Goal: Communication & Community: Ask a question

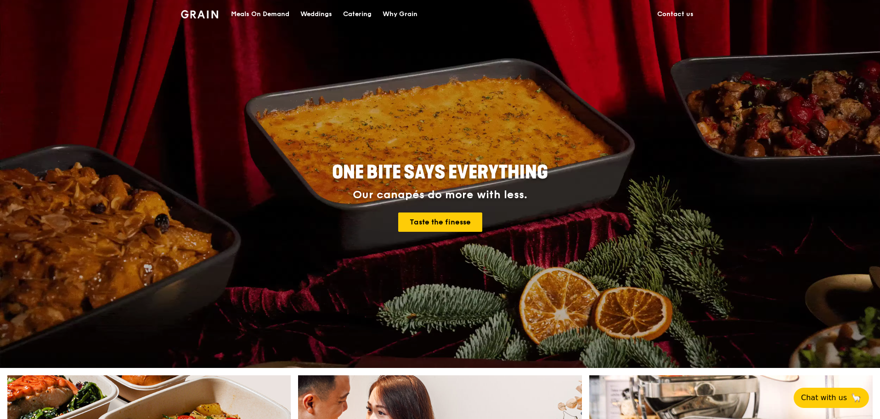
click at [208, 12] on img at bounding box center [199, 14] width 37 height 8
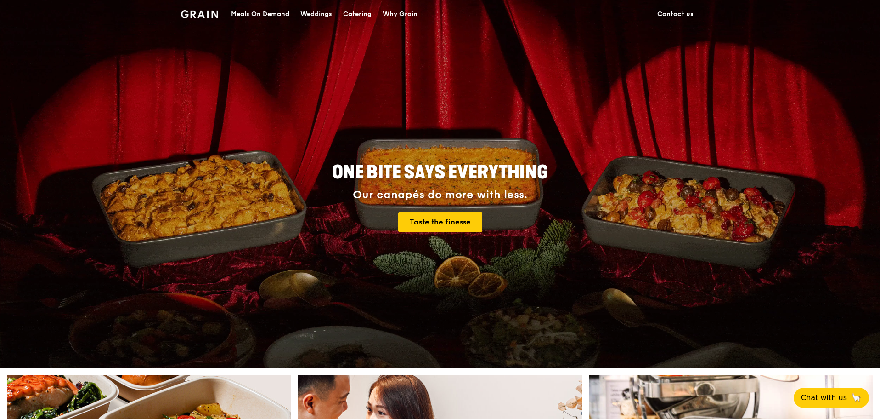
click at [249, 12] on div "Meals On Demand" at bounding box center [260, 14] width 58 height 28
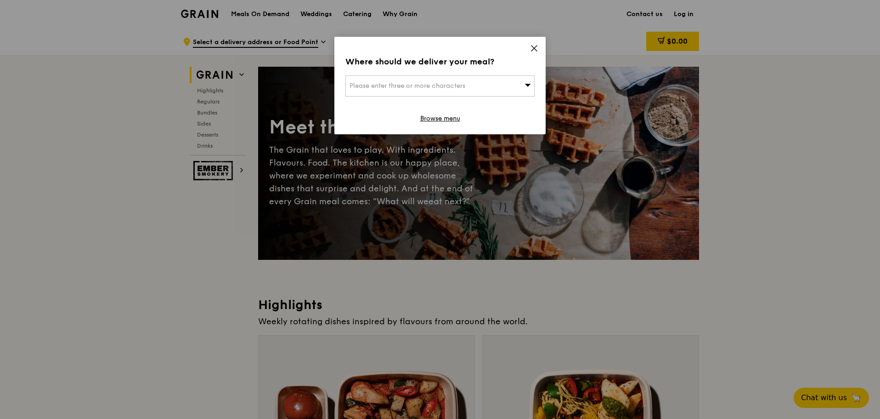
click at [532, 50] on icon at bounding box center [535, 48] width 6 height 6
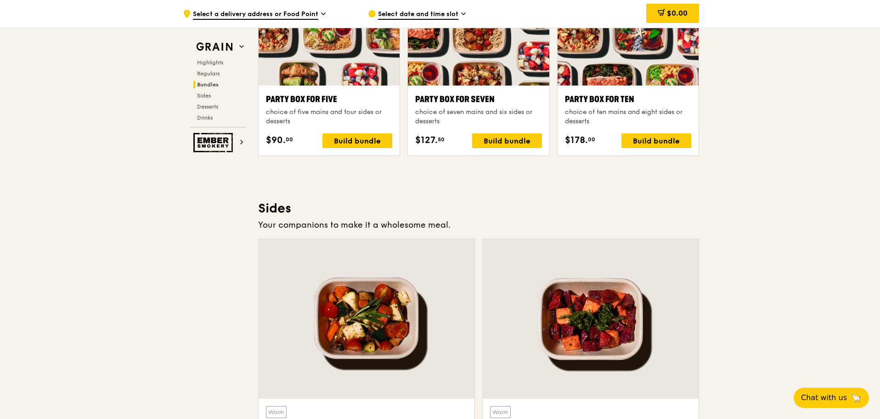
scroll to position [1608, 0]
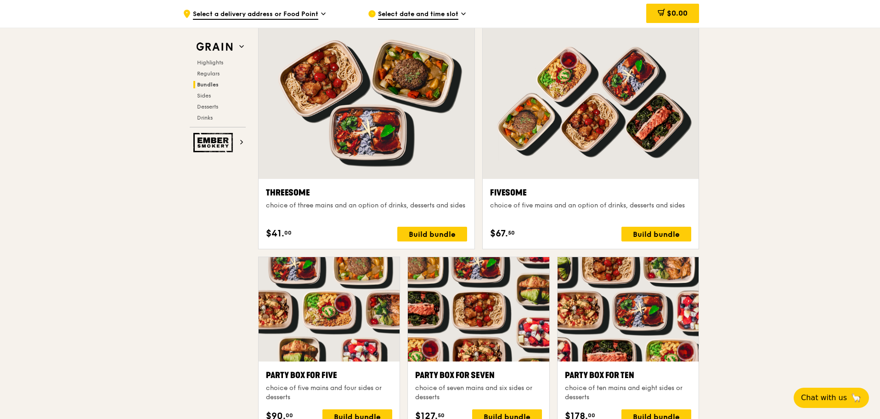
click at [584, 172] on div at bounding box center [591, 98] width 216 height 159
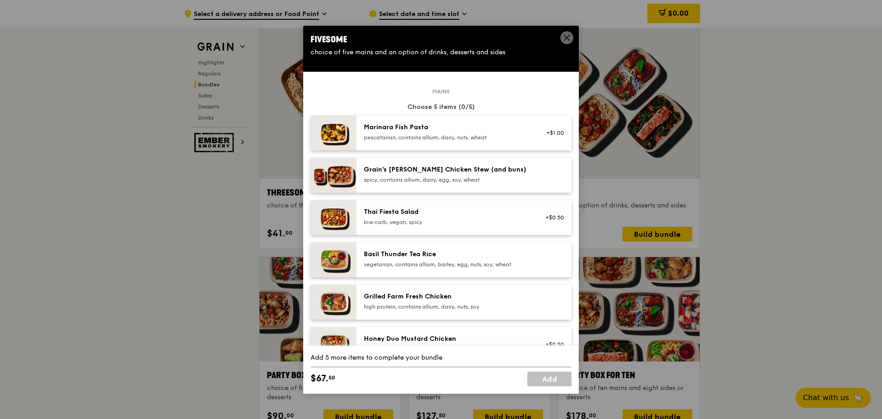
click at [566, 36] on icon at bounding box center [567, 38] width 6 height 6
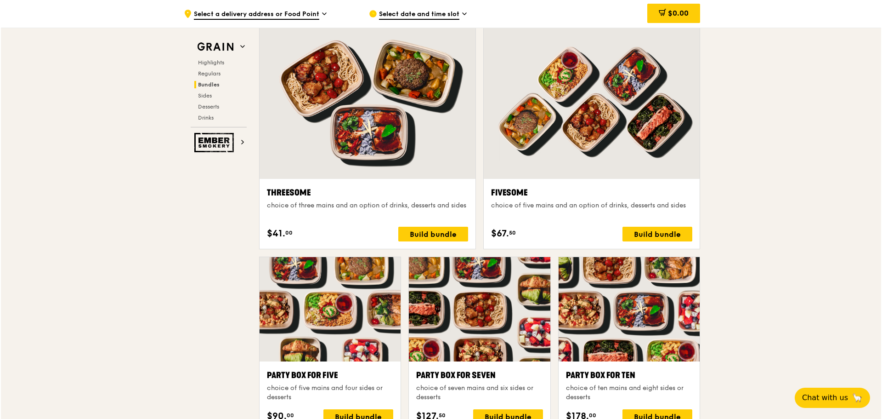
scroll to position [1654, 0]
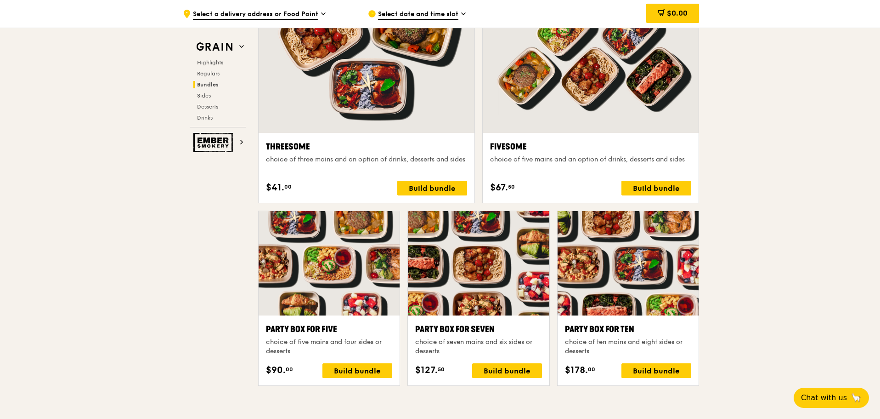
click at [608, 110] on div at bounding box center [591, 52] width 216 height 159
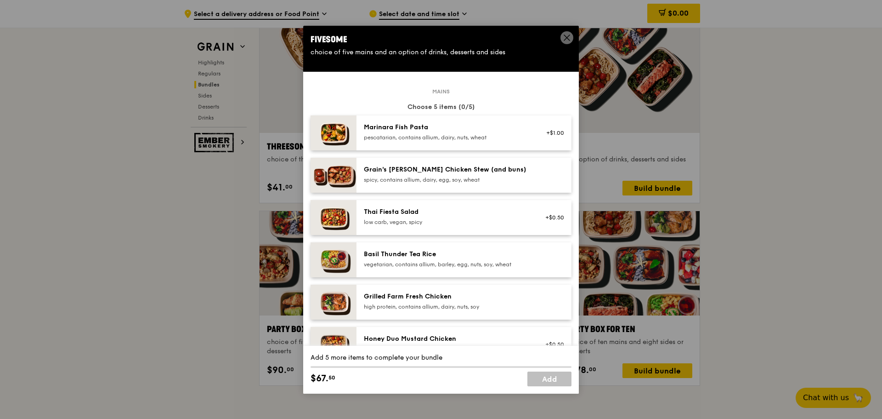
scroll to position [184, 0]
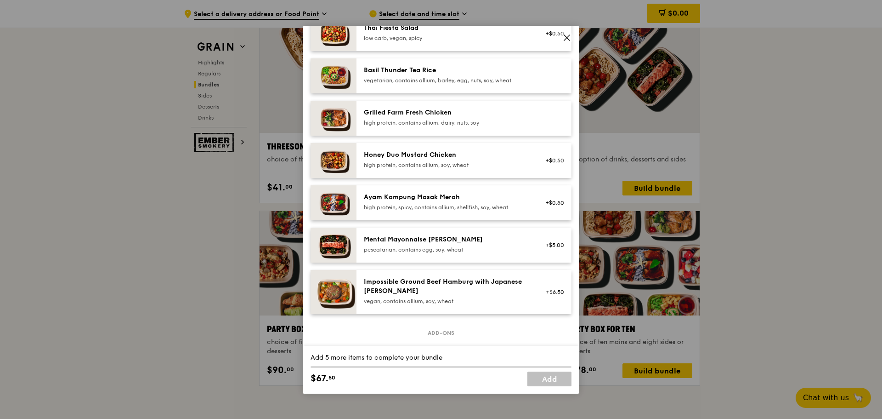
click at [414, 116] on div "Grilled Farm Fresh Chicken" at bounding box center [446, 112] width 165 height 9
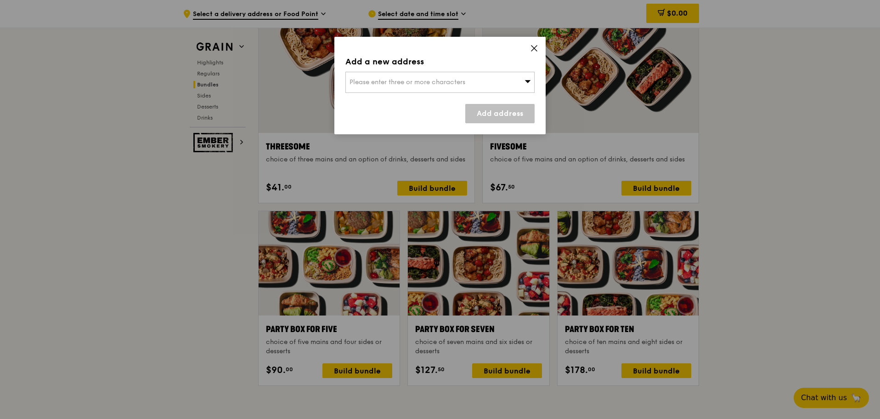
click at [438, 85] on span "Please enter three or more characters" at bounding box center [408, 82] width 116 height 8
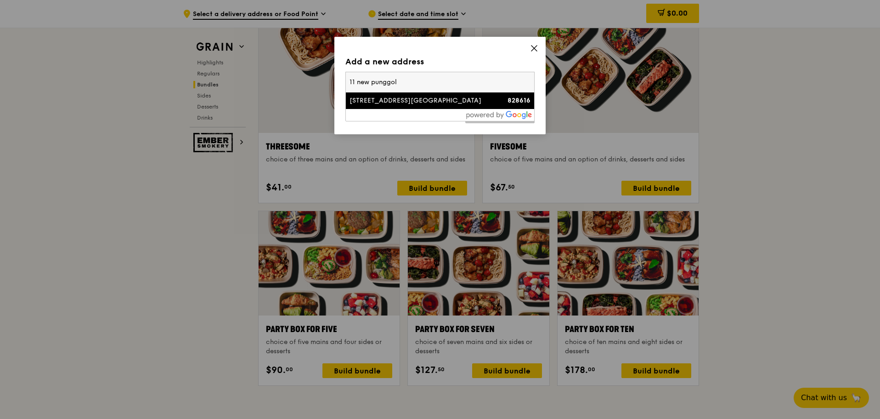
type input "11 new punggol"
click at [423, 102] on div "[STREET_ADDRESS][GEOGRAPHIC_DATA]" at bounding box center [418, 100] width 136 height 9
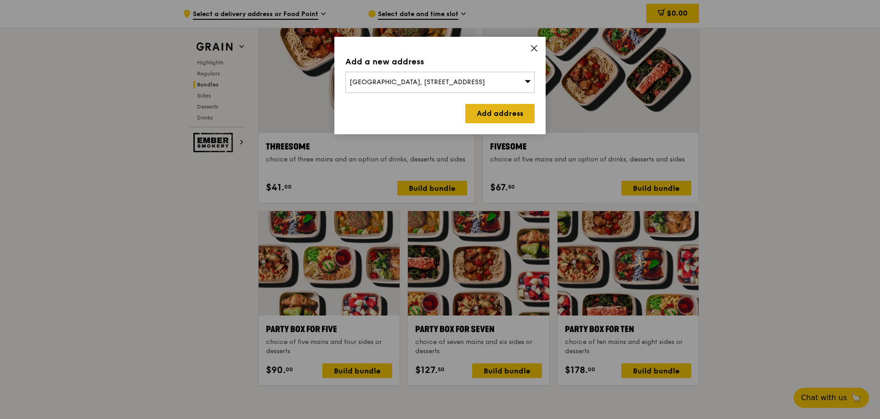
click at [489, 117] on link "Add address" at bounding box center [499, 113] width 69 height 19
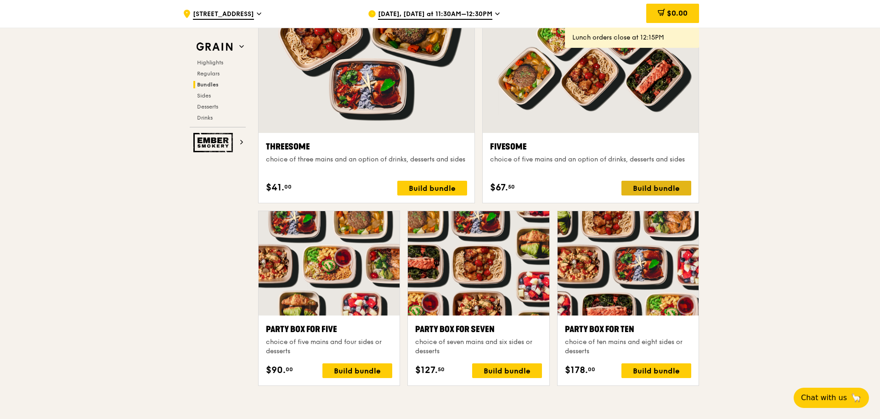
click at [662, 186] on div "Build bundle" at bounding box center [657, 188] width 70 height 15
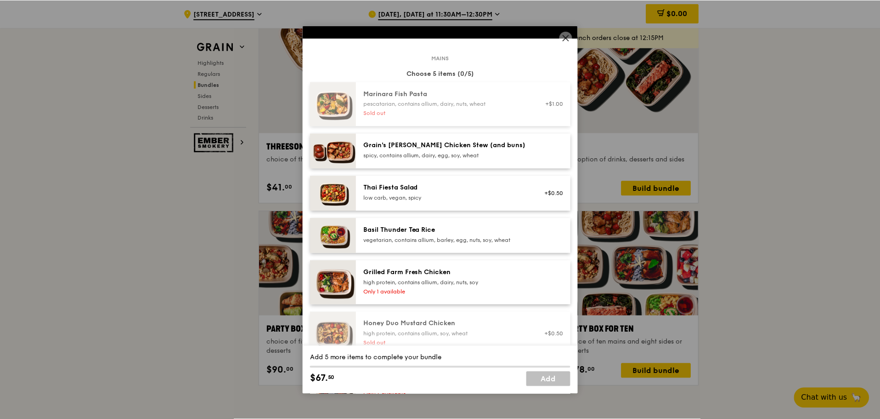
scroll to position [79, 0]
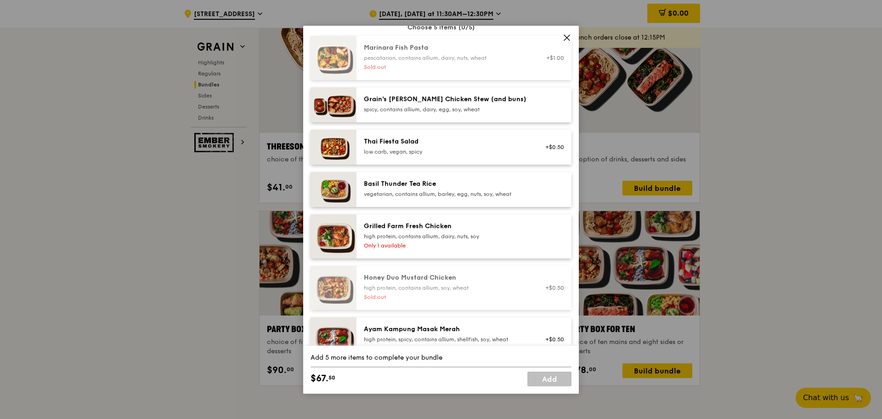
click at [480, 232] on div "high protein, contains allium, dairy, nuts, soy" at bounding box center [446, 235] width 165 height 7
click at [567, 40] on icon at bounding box center [567, 38] width 8 height 8
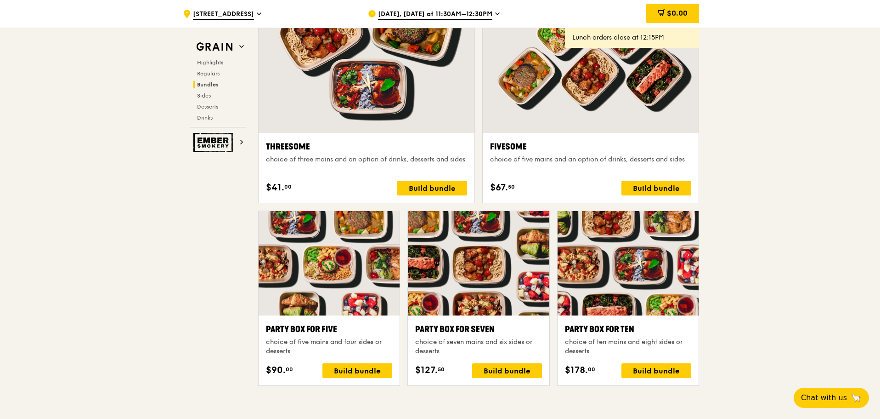
scroll to position [1424, 0]
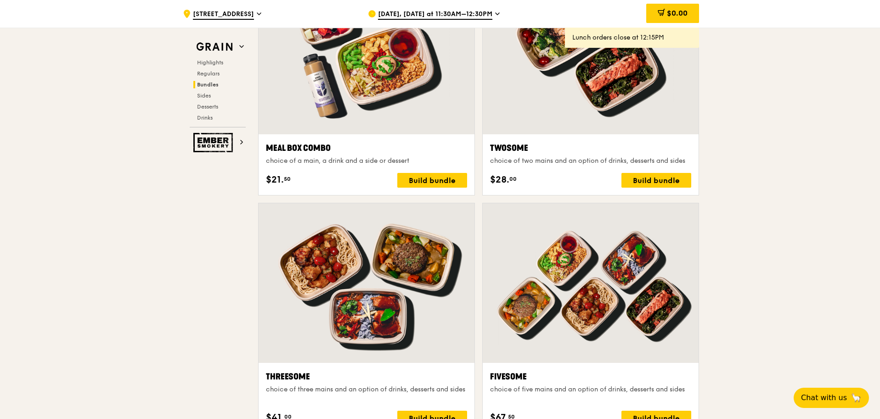
click at [425, 13] on span "[DATE], [DATE] at 11:30AM–12:30PM" at bounding box center [435, 15] width 114 height 10
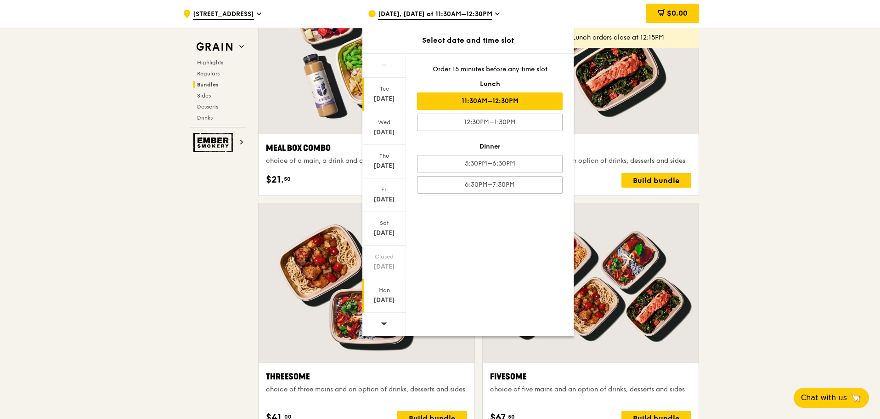
click at [381, 299] on div "[DATE]" at bounding box center [384, 299] width 41 height 9
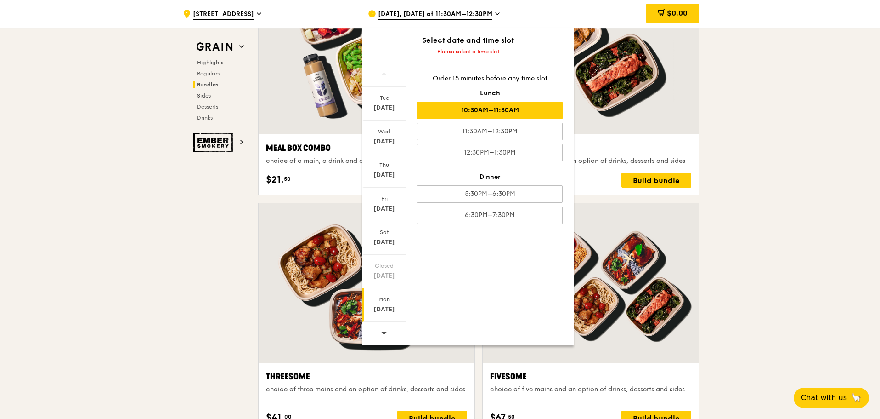
click at [517, 108] on div "10:30AM–11:30AM" at bounding box center [490, 110] width 146 height 17
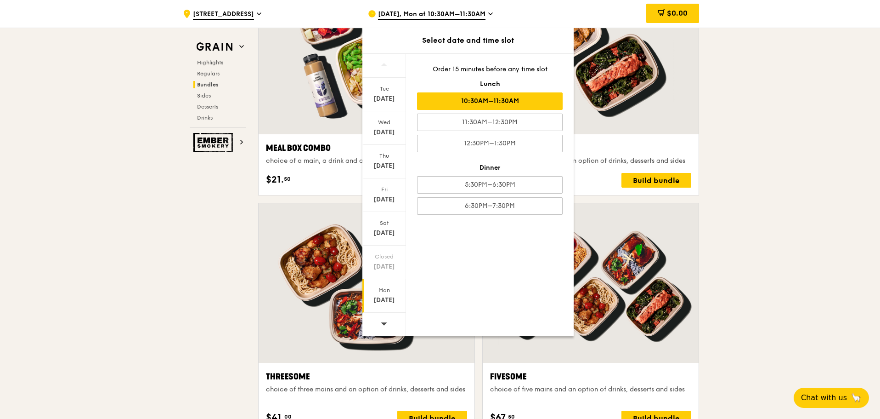
scroll to position [1433, 0]
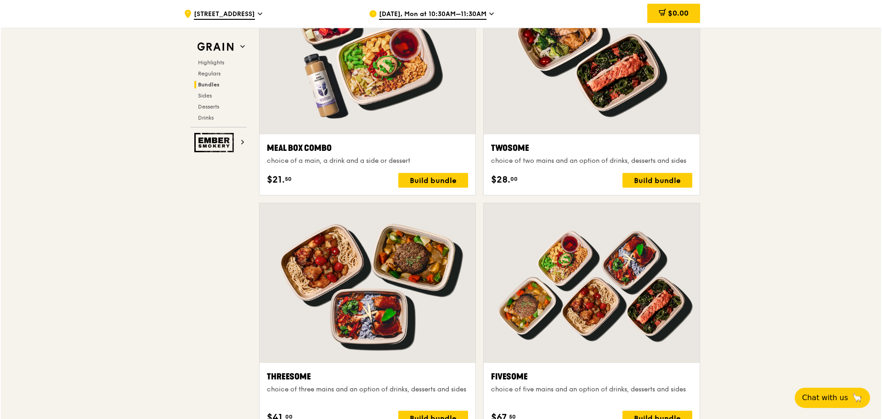
scroll to position [1479, 0]
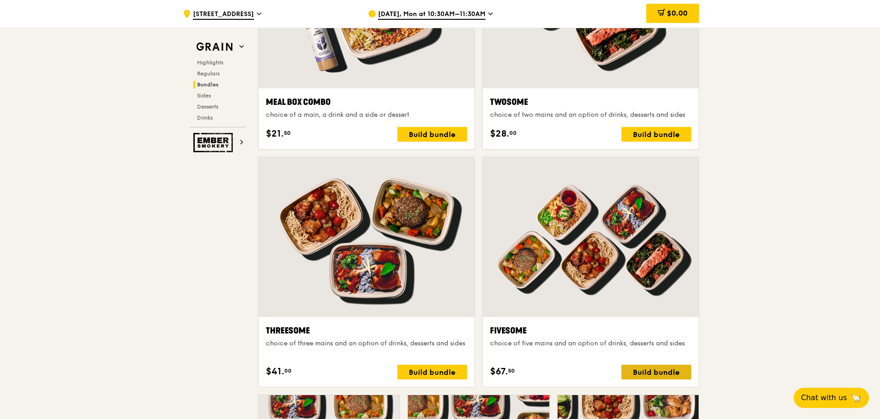
click at [656, 371] on div "Build bundle" at bounding box center [657, 371] width 70 height 15
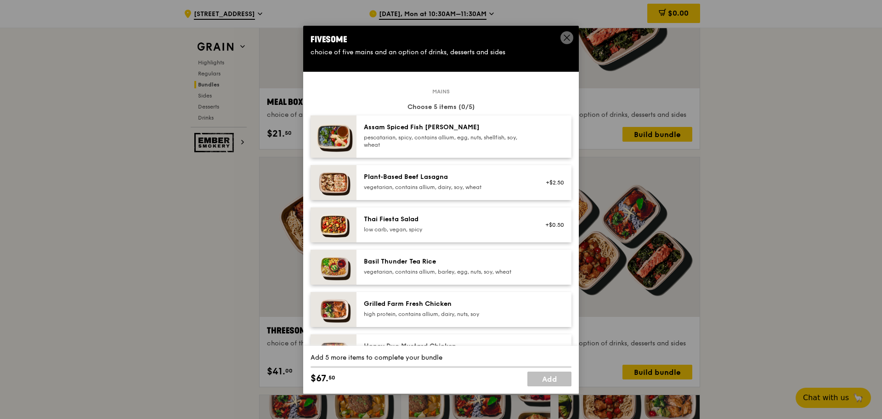
scroll to position [92, 0]
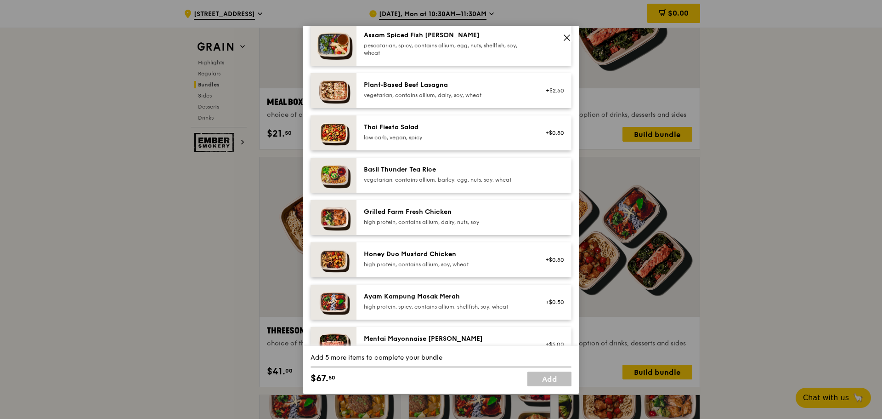
click at [427, 220] on div "high protein, contains allium, dairy, nuts, soy" at bounding box center [446, 221] width 165 height 7
click at [426, 221] on div "high protein, contains allium, dairy, nuts, soy" at bounding box center [446, 221] width 165 height 7
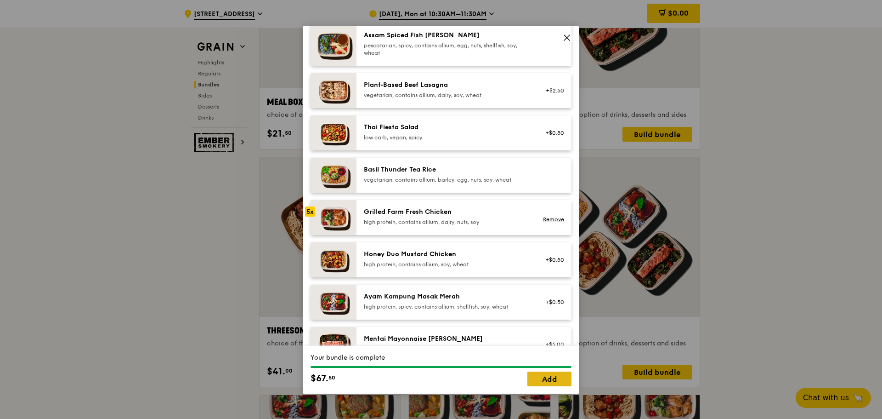
click at [541, 377] on link "Add" at bounding box center [549, 378] width 44 height 15
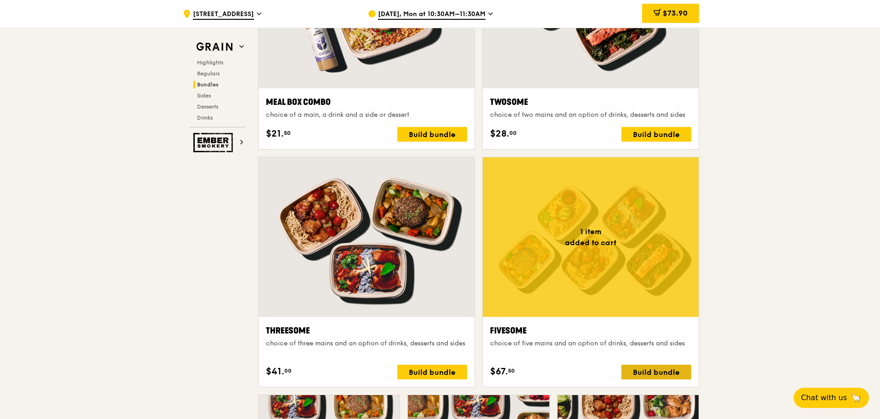
click at [668, 371] on div "Build bundle" at bounding box center [657, 371] width 70 height 15
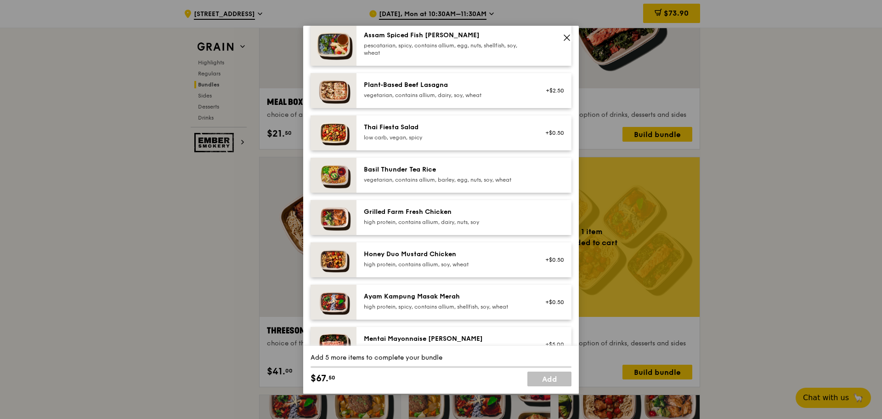
click at [472, 219] on div "high protein, contains allium, dairy, nuts, soy" at bounding box center [446, 221] width 165 height 7
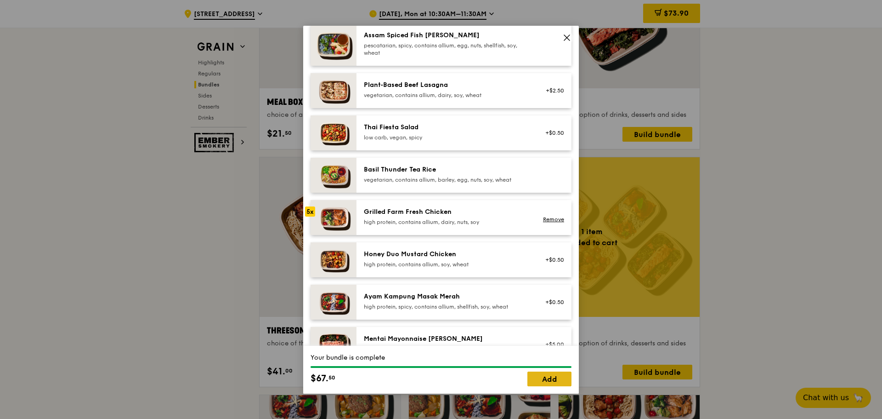
click at [542, 375] on link "Add" at bounding box center [549, 378] width 44 height 15
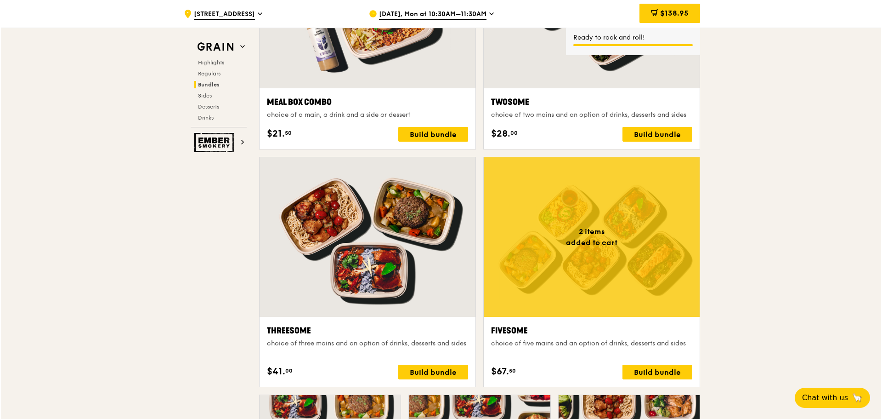
scroll to position [1433, 0]
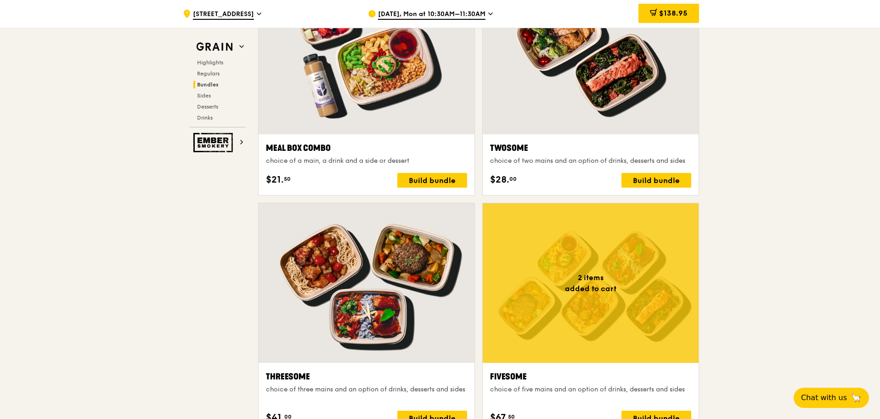
click at [441, 306] on div at bounding box center [367, 282] width 216 height 159
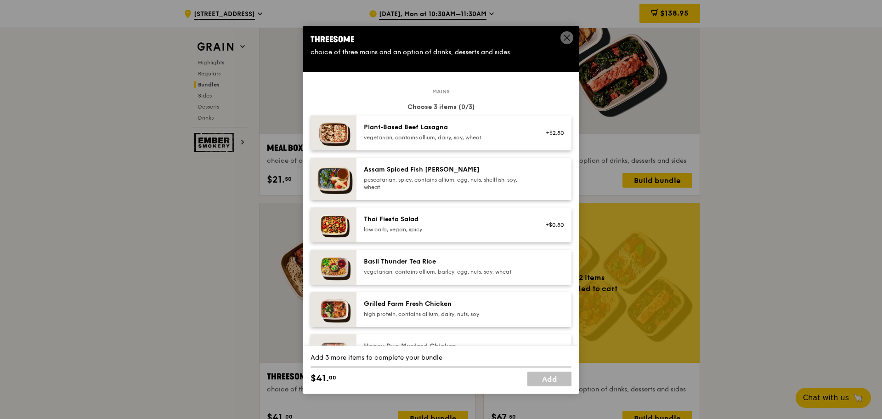
scroll to position [138, 0]
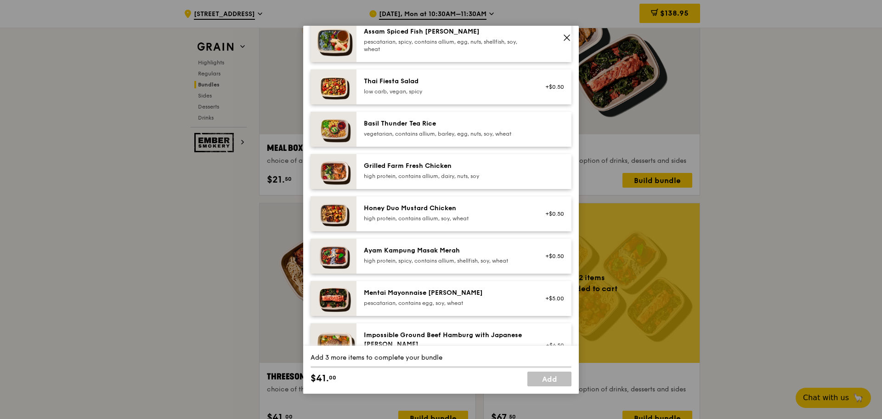
click at [431, 177] on div "high protein, contains allium, dairy, nuts, soy" at bounding box center [446, 175] width 165 height 7
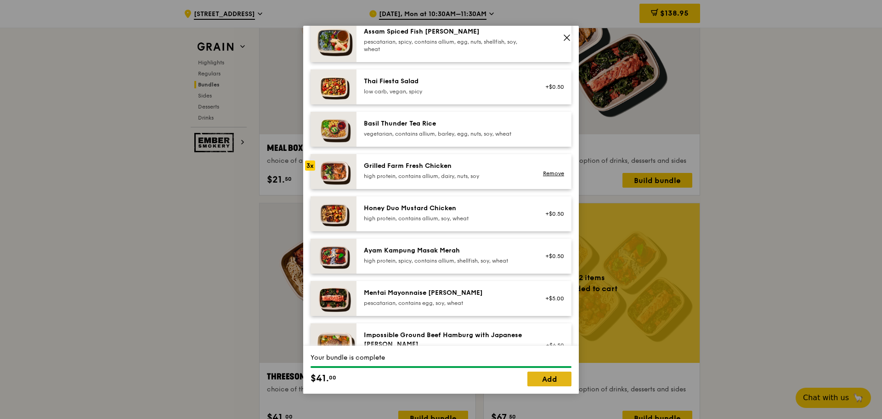
click at [548, 379] on link "Add" at bounding box center [549, 378] width 44 height 15
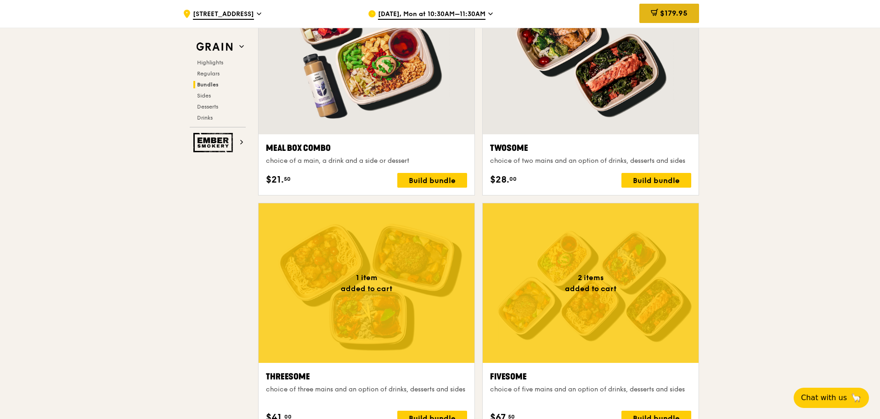
click at [672, 11] on span "$179.95" at bounding box center [674, 13] width 28 height 9
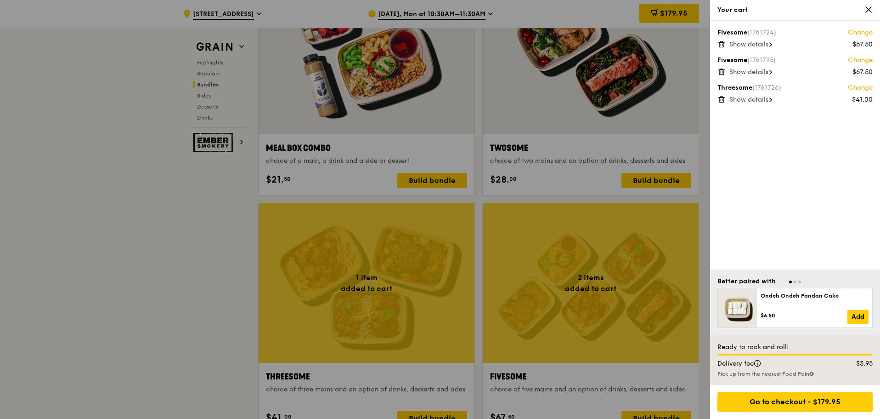
click at [763, 46] on span "Show details" at bounding box center [749, 44] width 39 height 8
click at [754, 84] on span "Show details" at bounding box center [749, 83] width 39 height 8
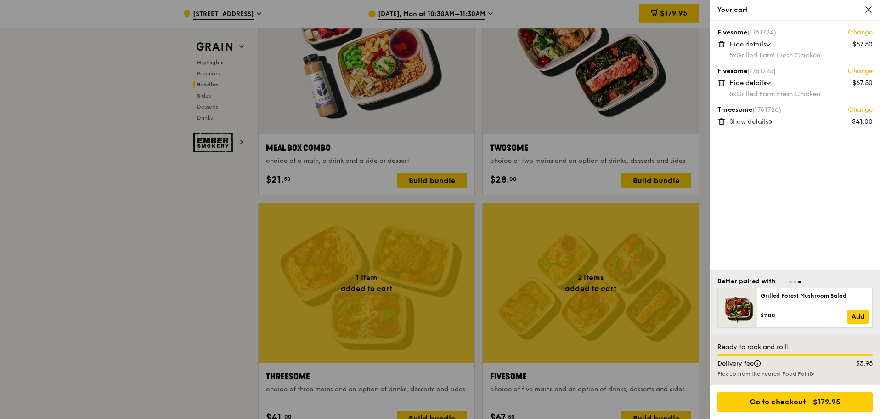
click at [756, 122] on span "Show details" at bounding box center [749, 122] width 39 height 8
click at [868, 11] on icon at bounding box center [869, 10] width 8 height 8
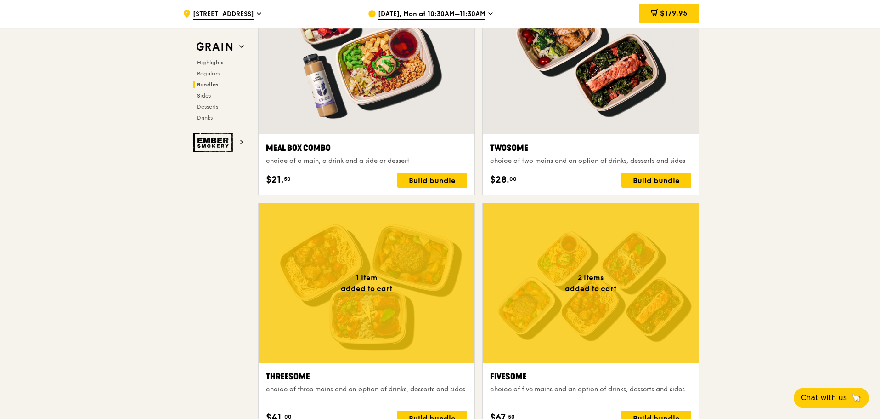
click at [612, 285] on div at bounding box center [591, 282] width 216 height 159
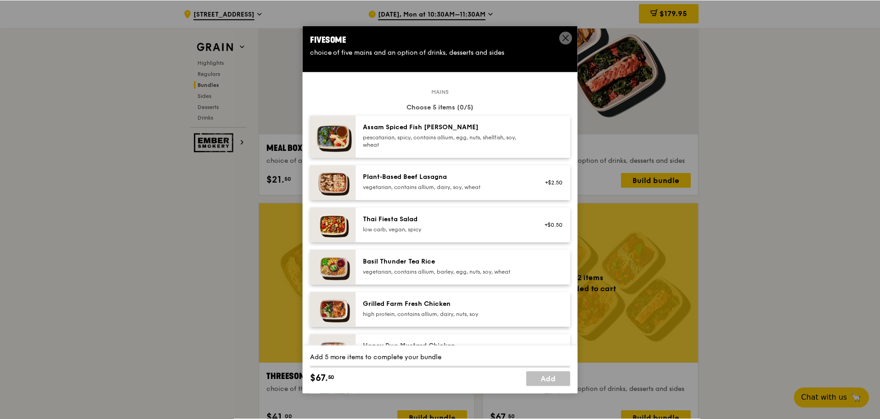
scroll to position [92, 0]
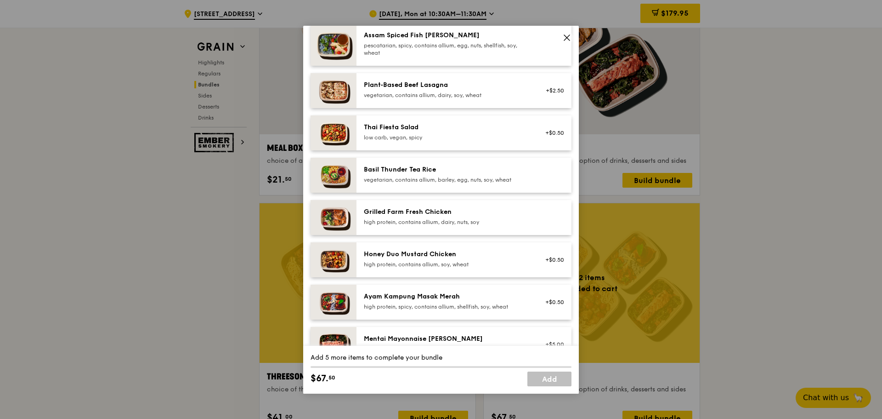
click at [407, 212] on div "Grilled Farm Fresh Chicken" at bounding box center [446, 211] width 165 height 9
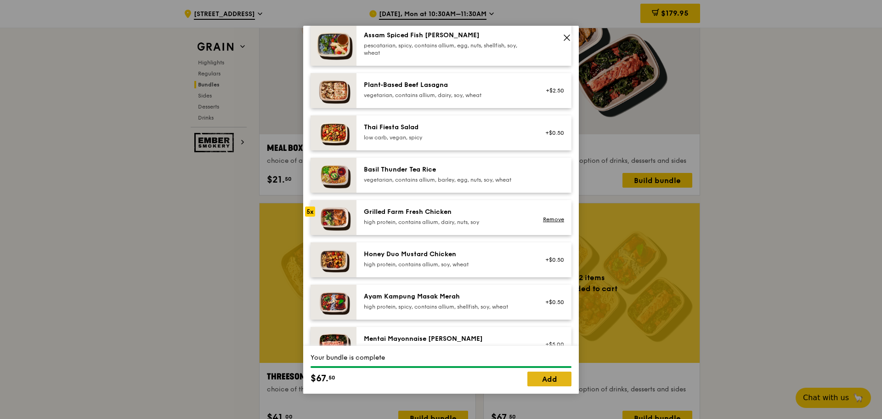
click at [549, 381] on link "Add" at bounding box center [549, 378] width 44 height 15
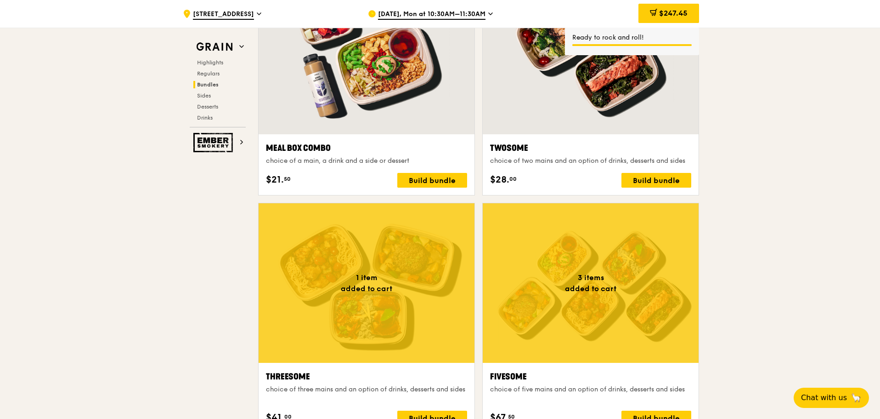
click at [587, 283] on div at bounding box center [591, 282] width 216 height 159
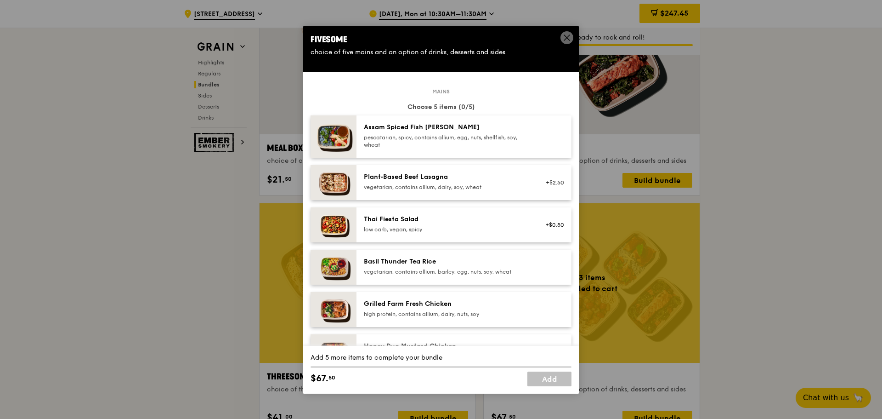
click at [446, 306] on div "Grilled Farm Fresh Chicken" at bounding box center [446, 303] width 165 height 9
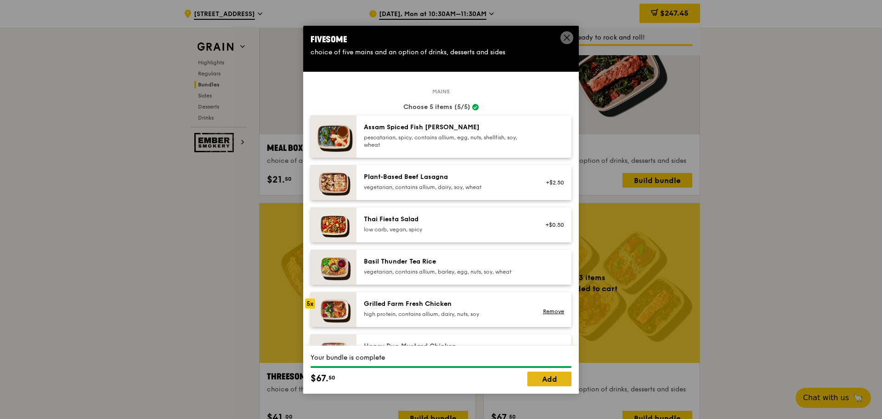
click at [535, 379] on link "Add" at bounding box center [549, 378] width 44 height 15
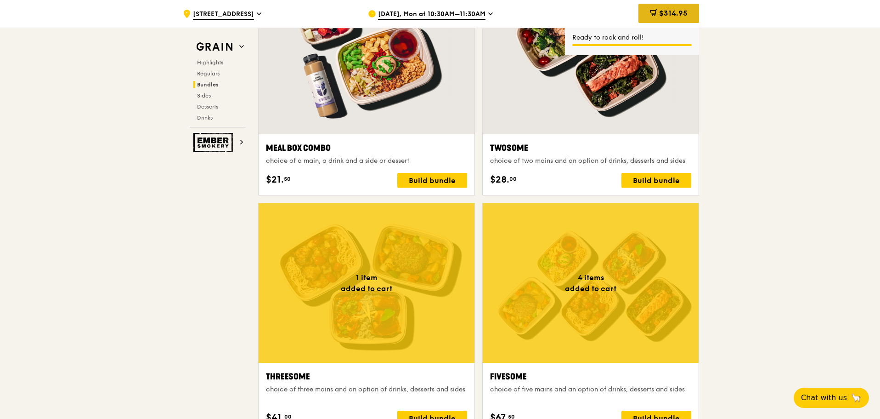
click at [671, 12] on span "$314.95" at bounding box center [673, 13] width 28 height 9
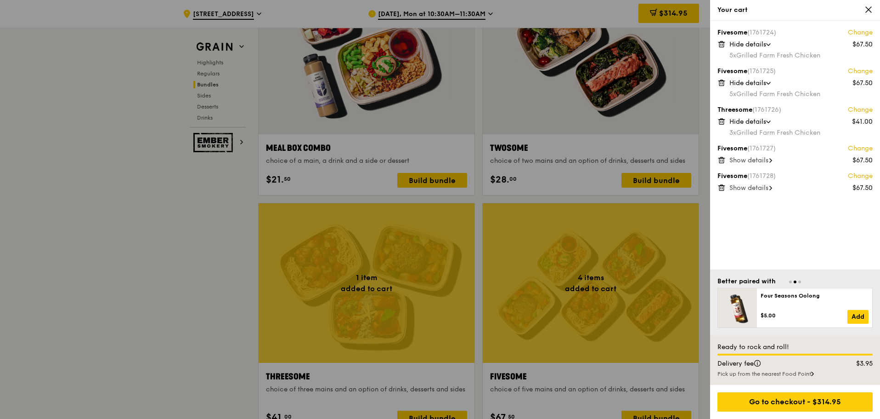
click at [754, 163] on span "Show details" at bounding box center [749, 160] width 39 height 8
click at [747, 198] on span "Show details" at bounding box center [749, 199] width 39 height 8
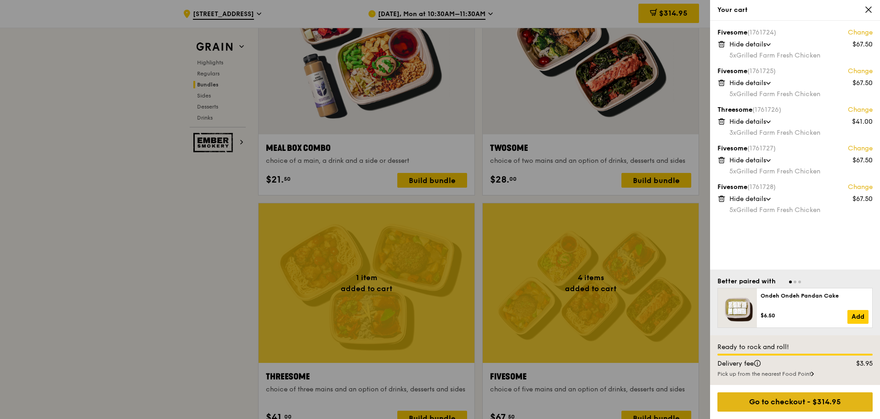
click at [799, 402] on div "Go to checkout - $314.95" at bounding box center [795, 401] width 155 height 19
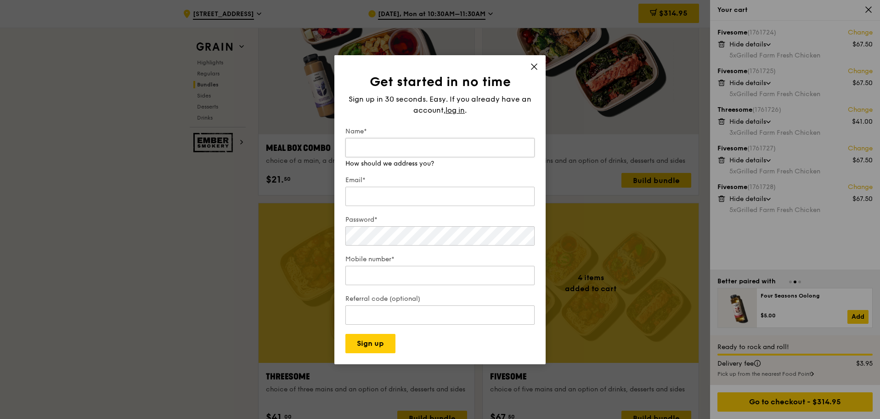
click at [417, 147] on input "Name*" at bounding box center [439, 147] width 189 height 19
type input "[PERSON_NAME]"
click at [385, 190] on input "Email*" at bounding box center [439, 196] width 189 height 19
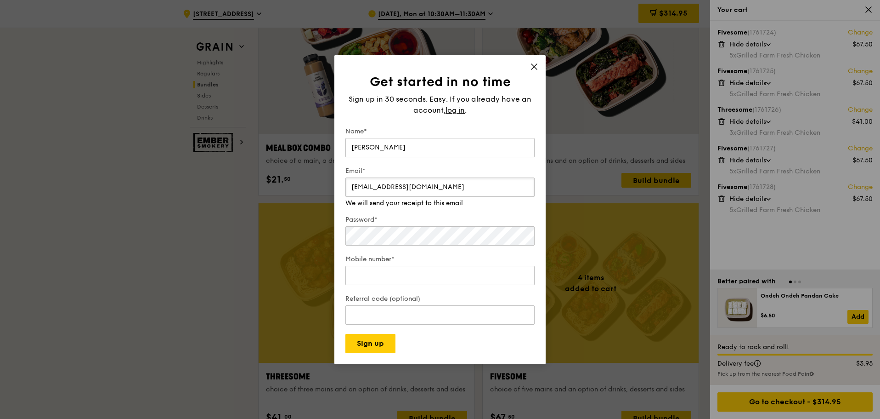
type input "[EMAIL_ADDRESS][DOMAIN_NAME]"
click at [455, 281] on div "Mobile number*" at bounding box center [439, 271] width 189 height 32
type input "96619707"
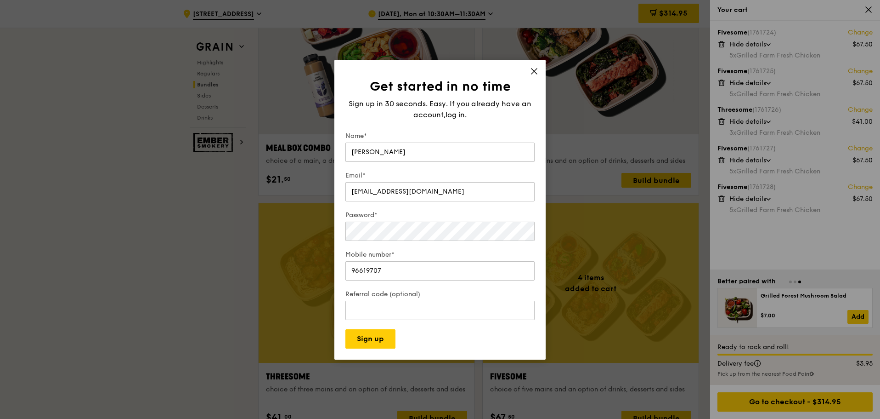
click at [367, 292] on form "Name* [PERSON_NAME] Email* [EMAIL_ADDRESS][DOMAIN_NAME] Password* Mobile number…" at bounding box center [439, 239] width 189 height 217
click at [386, 334] on button "Sign up" at bounding box center [370, 338] width 50 height 19
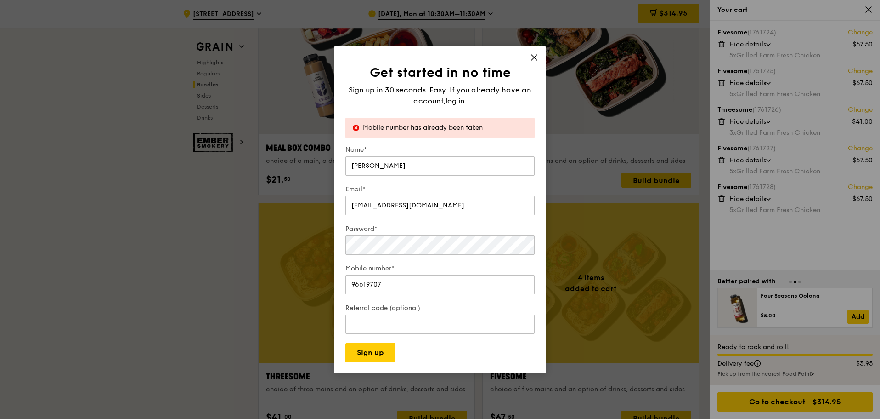
click at [533, 57] on icon at bounding box center [534, 57] width 8 height 8
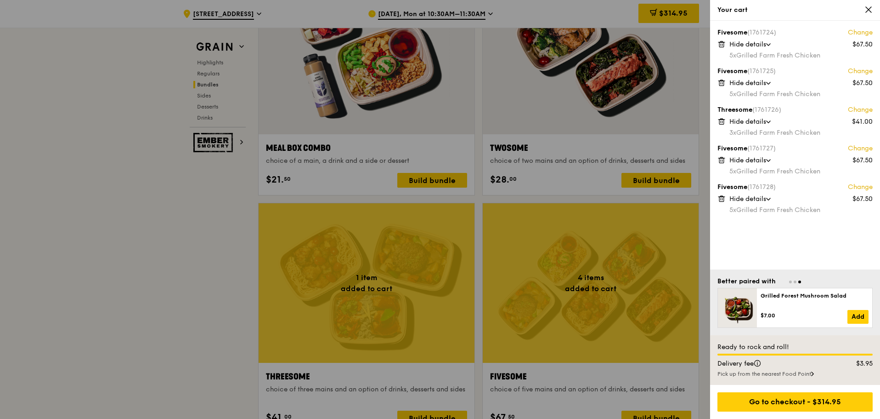
scroll to position [1571, 0]
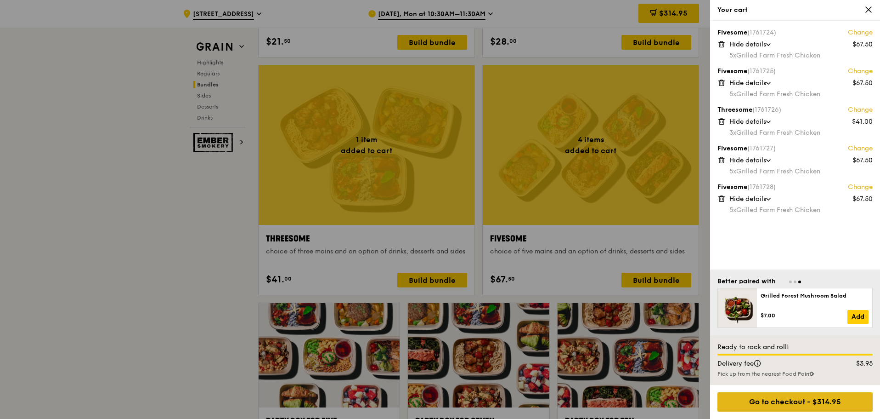
click at [797, 402] on div "Go to checkout - $314.95" at bounding box center [795, 401] width 155 height 19
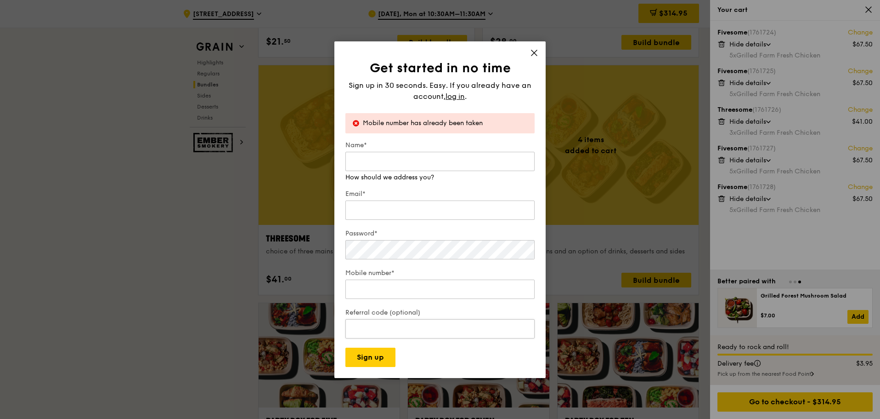
scroll to position [1847, 0]
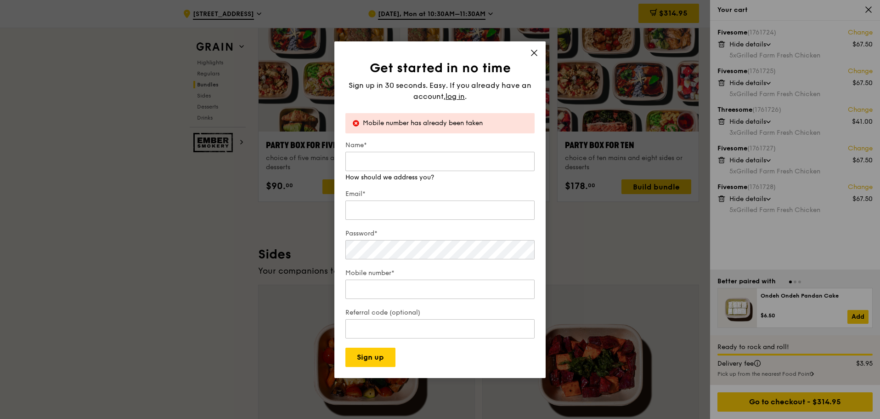
click at [536, 54] on icon at bounding box center [534, 53] width 8 height 8
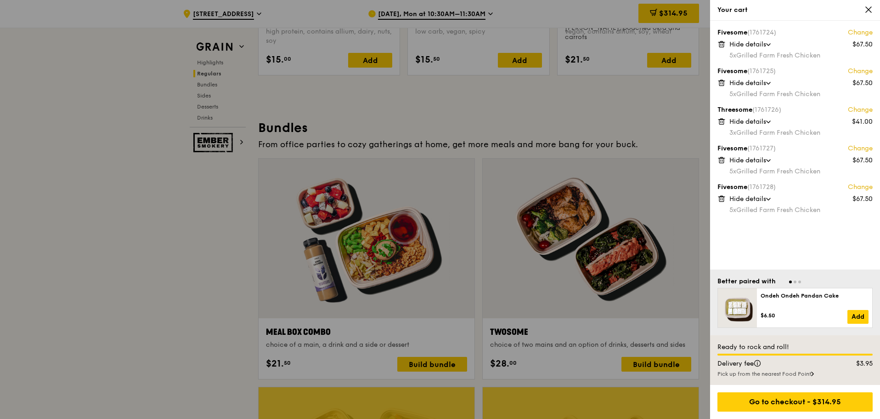
scroll to position [1020, 0]
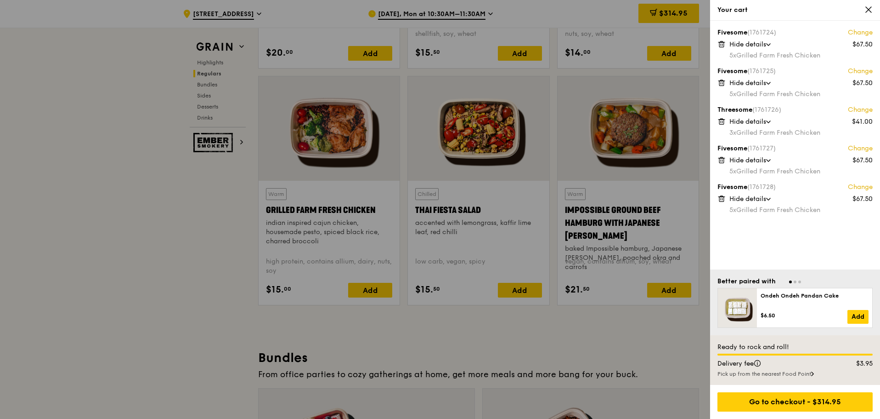
click at [870, 10] on icon at bounding box center [869, 10] width 8 height 8
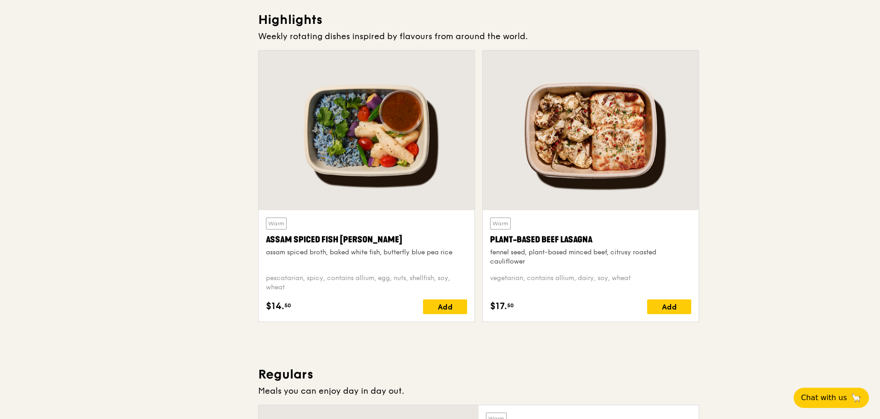
scroll to position [9, 0]
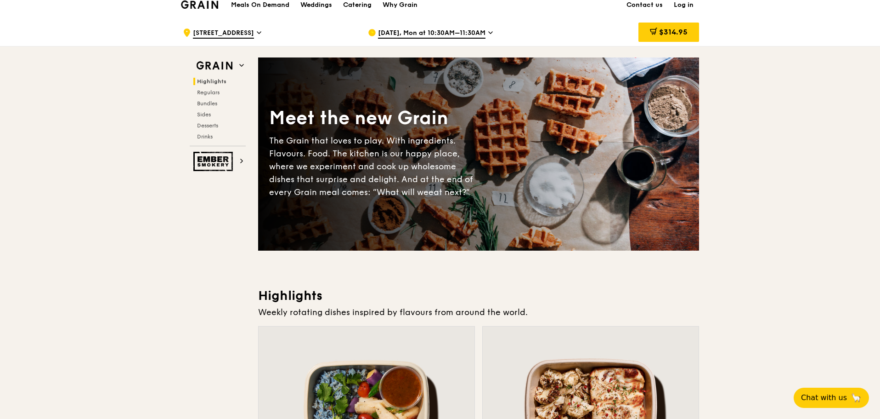
click at [687, 4] on link "Log in" at bounding box center [683, 5] width 31 height 28
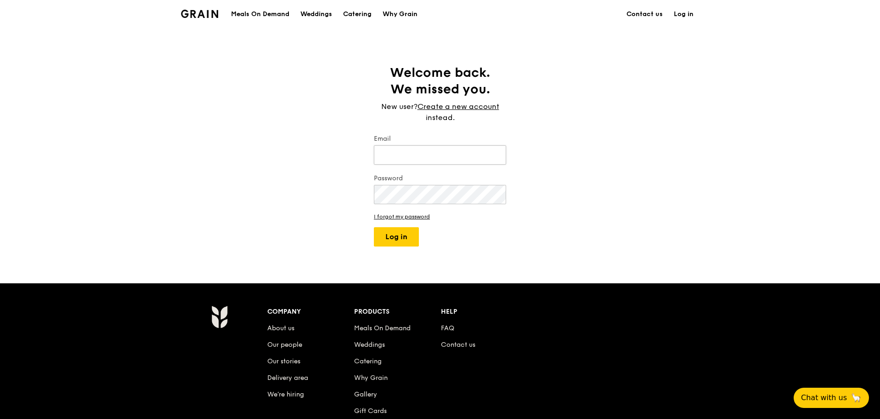
click at [414, 154] on input "Email" at bounding box center [440, 154] width 132 height 19
type input "[EMAIL_ADDRESS][DOMAIN_NAME]"
click at [398, 231] on button "Log in" at bounding box center [396, 236] width 45 height 19
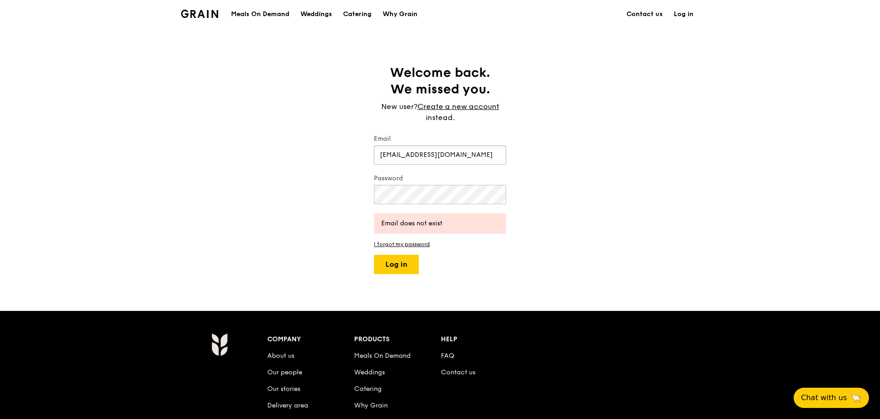
drag, startPoint x: 463, startPoint y: 155, endPoint x: 301, endPoint y: 150, distance: 161.4
click at [301, 150] on div "Welcome back. We missed you. New user? Create a new account instead. Email [EMA…" at bounding box center [440, 169] width 880 height 210
click at [314, 178] on div "Welcome back. We missed you. New user? Create a new account instead. Email [EMA…" at bounding box center [440, 169] width 880 height 210
click at [458, 104] on link "Create a new account" at bounding box center [459, 106] width 82 height 11
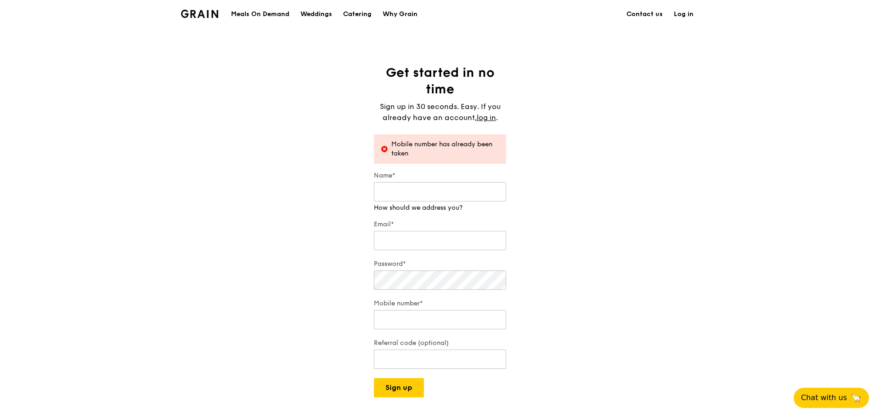
click at [683, 14] on link "Log in" at bounding box center [683, 14] width 31 height 28
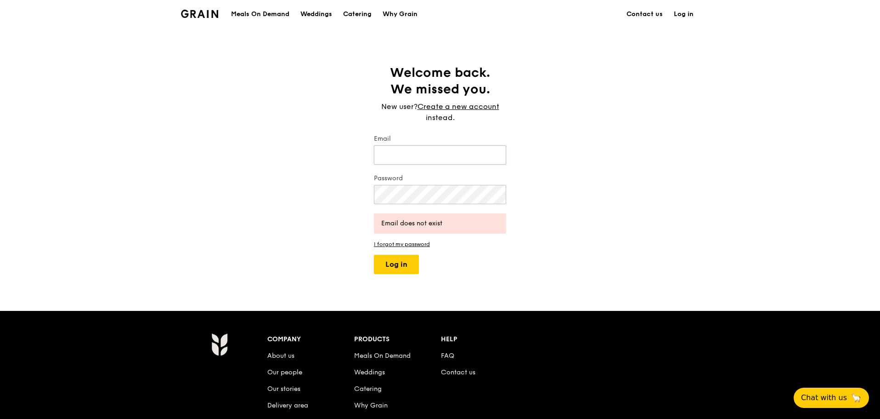
click at [424, 159] on input "Email" at bounding box center [440, 154] width 132 height 19
type input "w"
type input "[EMAIL_ADDRESS][DOMAIN_NAME]"
click at [389, 264] on button "Log in" at bounding box center [396, 264] width 45 height 19
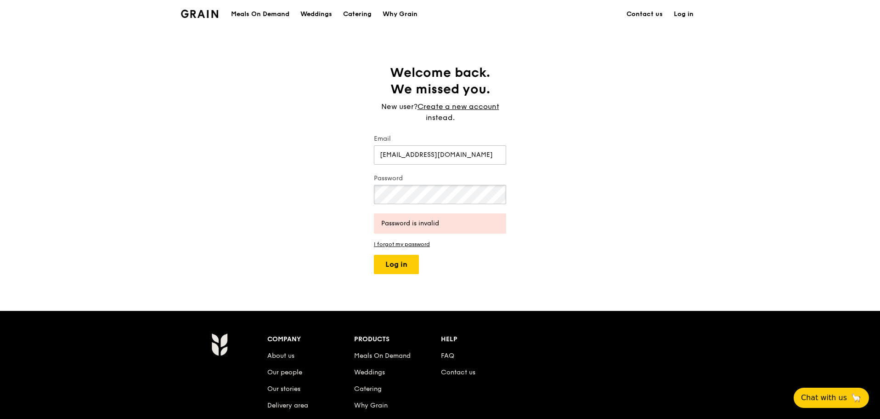
click at [308, 195] on div "Welcome back. We missed you. New user? Create a new account instead. Email [EMA…" at bounding box center [440, 169] width 880 height 210
click at [385, 258] on button "Log in" at bounding box center [396, 264] width 45 height 19
click at [421, 243] on link "I forgot my password" at bounding box center [440, 244] width 132 height 6
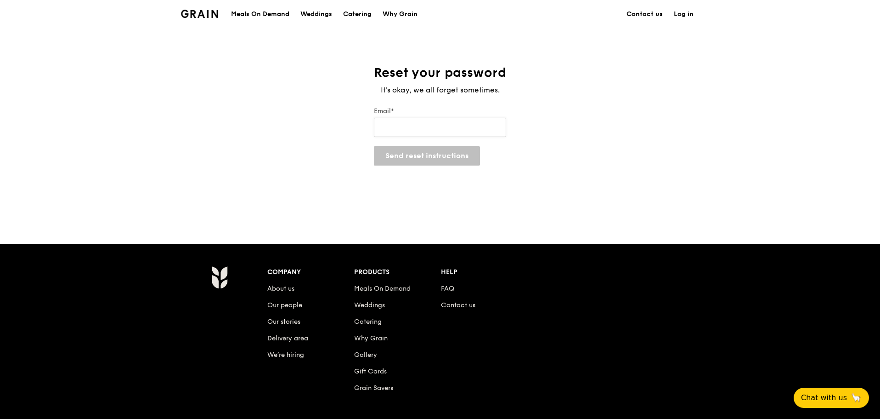
click at [452, 124] on input "Email*" at bounding box center [440, 127] width 132 height 19
type input "[EMAIL_ADDRESS][DOMAIN_NAME]"
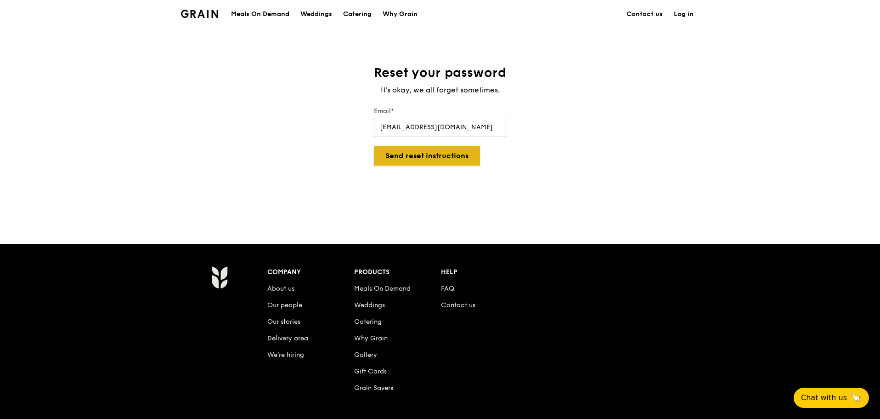
click at [421, 159] on button "Send reset instructions" at bounding box center [427, 155] width 106 height 19
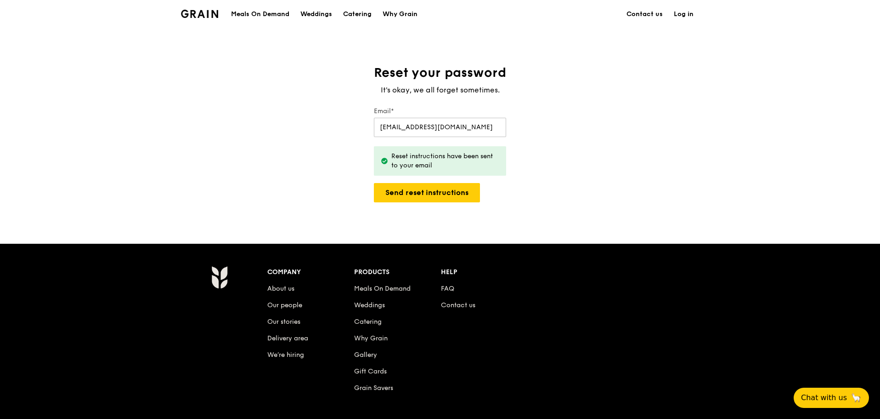
click at [690, 14] on link "Log in" at bounding box center [683, 14] width 31 height 28
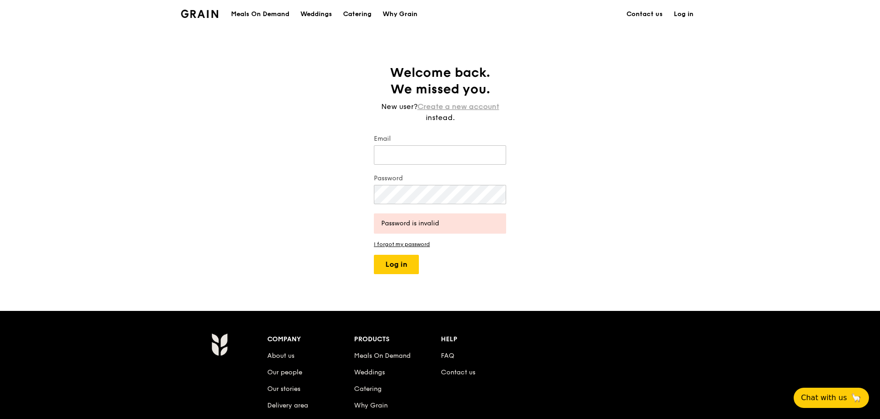
click at [463, 105] on link "Create a new account" at bounding box center [459, 106] width 82 height 11
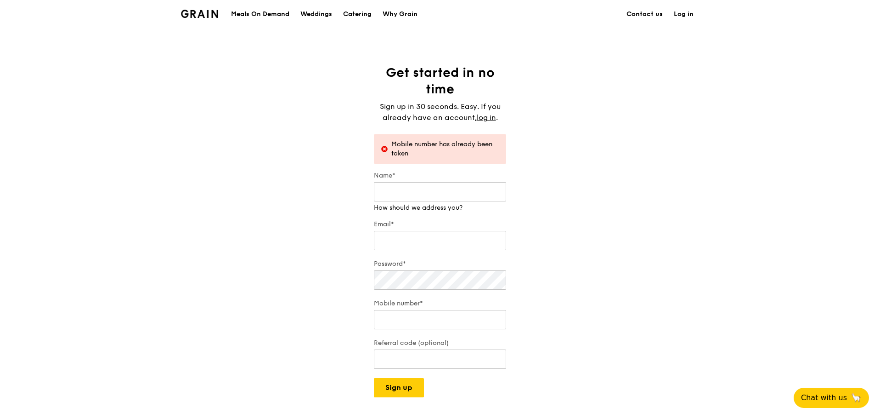
click at [383, 150] on icon at bounding box center [384, 149] width 6 height 6
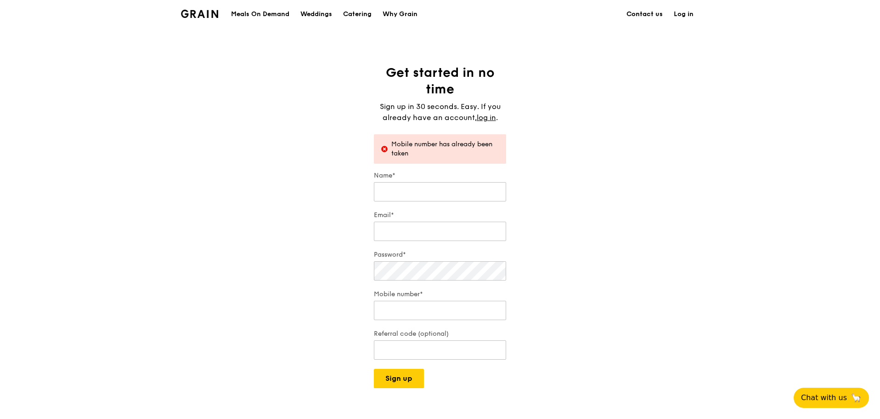
click at [637, 17] on link "Contact us" at bounding box center [644, 14] width 47 height 28
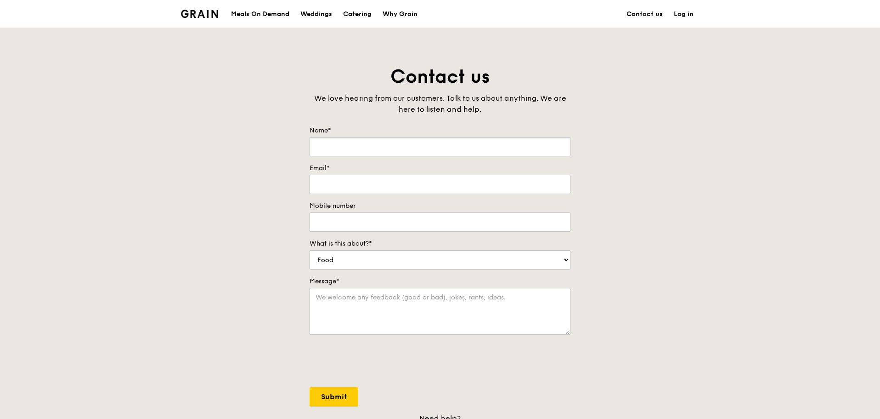
click at [383, 149] on input "Name*" at bounding box center [440, 146] width 261 height 19
type input "charmaine"
click at [341, 181] on input "Email*" at bounding box center [440, 184] width 261 height 19
type input "[EMAIL_ADDRESS][DOMAIN_NAME]"
click at [327, 221] on input "Mobile number" at bounding box center [440, 221] width 261 height 19
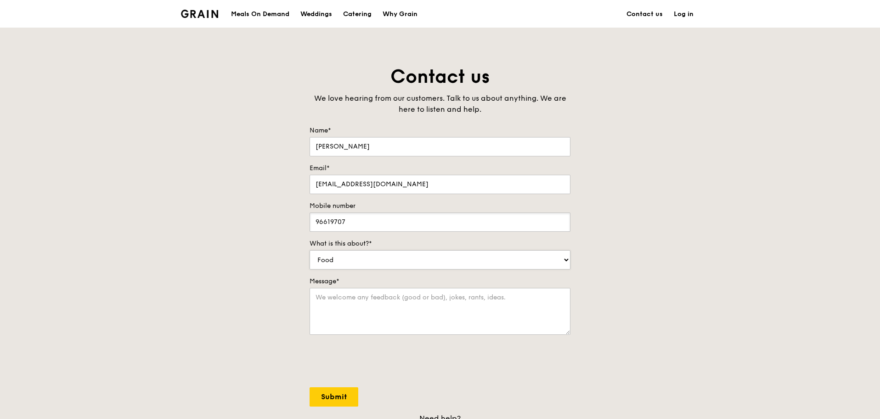
type input "96619707"
click at [323, 256] on select "Food Service Billing/Payment Catering Others" at bounding box center [440, 259] width 261 height 19
select select "Others"
click at [310, 250] on select "Food Service Billing/Payment Catering Others" at bounding box center [440, 259] width 261 height 19
click at [333, 303] on textarea "Message*" at bounding box center [440, 311] width 261 height 47
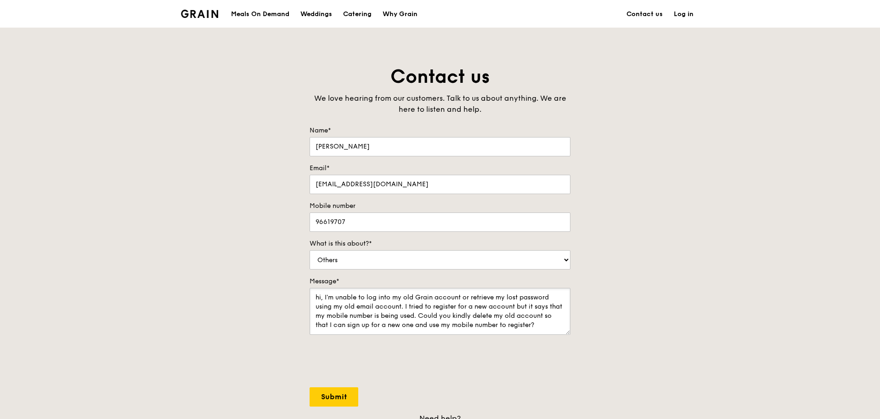
scroll to position [13, 0]
type textarea "hi, I'm unable to log into my old Grain account or retrieve my lost password us…"
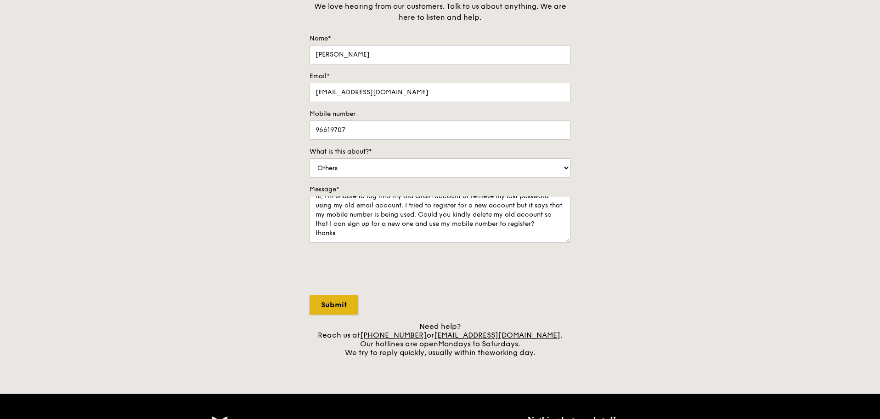
click at [340, 308] on input "Submit" at bounding box center [334, 304] width 49 height 19
select select "Food"
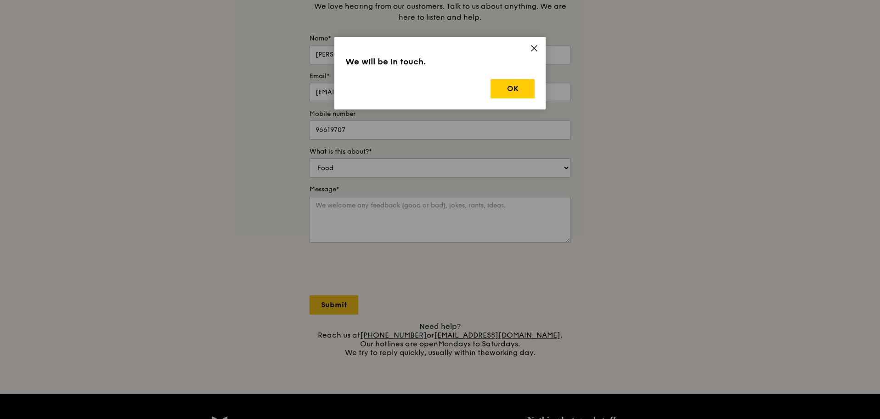
scroll to position [0, 0]
click at [516, 92] on button "OK" at bounding box center [513, 88] width 44 height 19
